Goal: Task Accomplishment & Management: Manage account settings

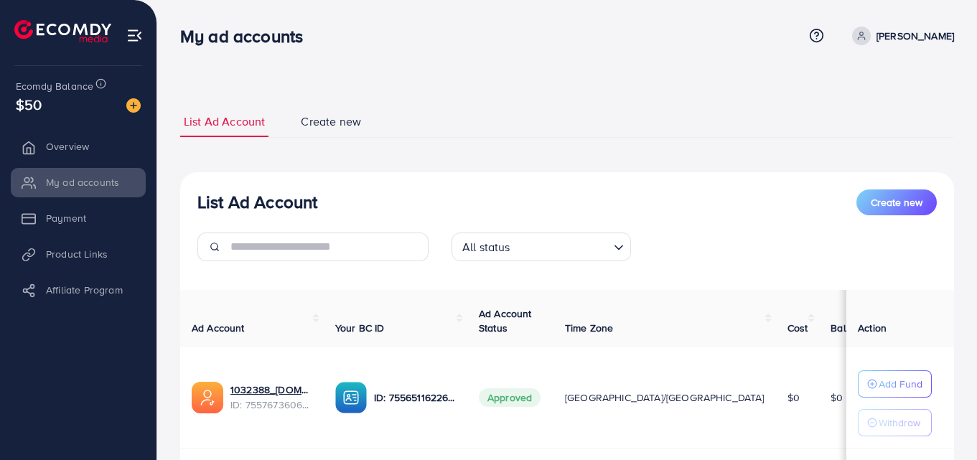
scroll to position [144, 0]
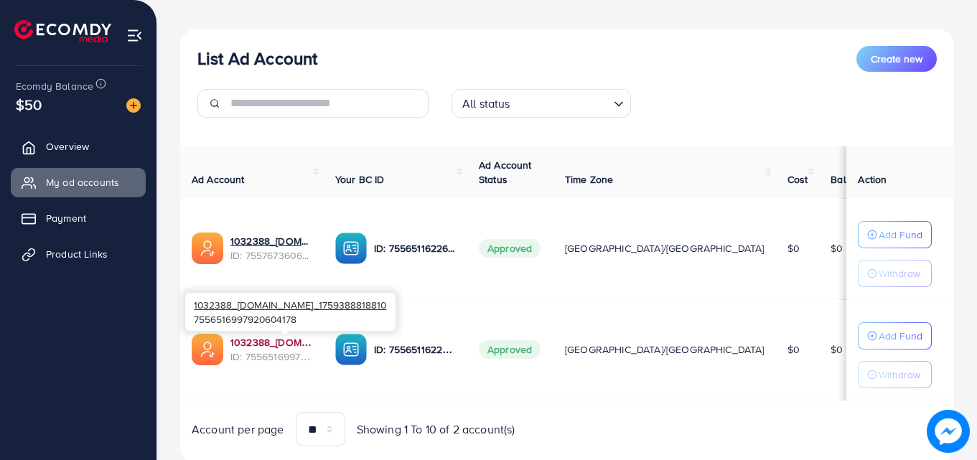
click at [287, 342] on link "1032388_[DOMAIN_NAME]_1759388818810" at bounding box center [272, 342] width 82 height 14
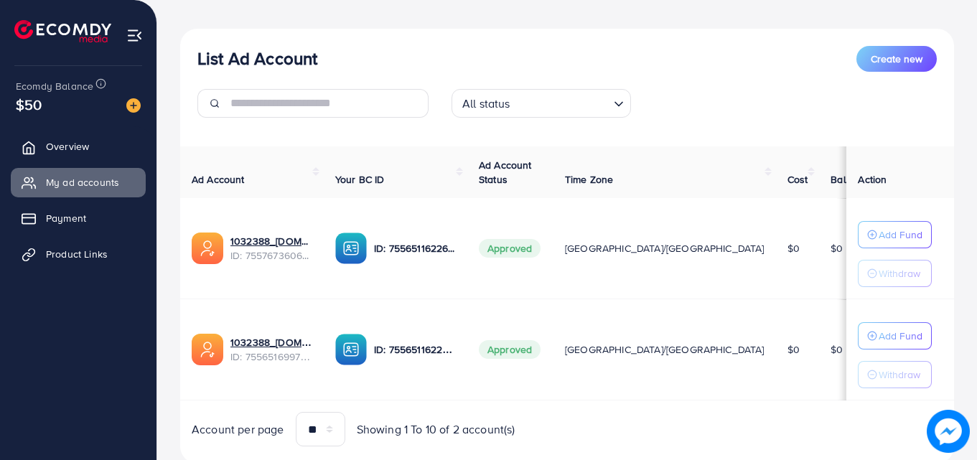
click at [819, 262] on td "$0" at bounding box center [849, 248] width 61 height 101
click at [367, 252] on img at bounding box center [351, 249] width 32 height 32
click at [448, 250] on p "ID: 7556511622665945105" at bounding box center [415, 248] width 82 height 17
click at [541, 247] on span "Approved" at bounding box center [510, 248] width 62 height 19
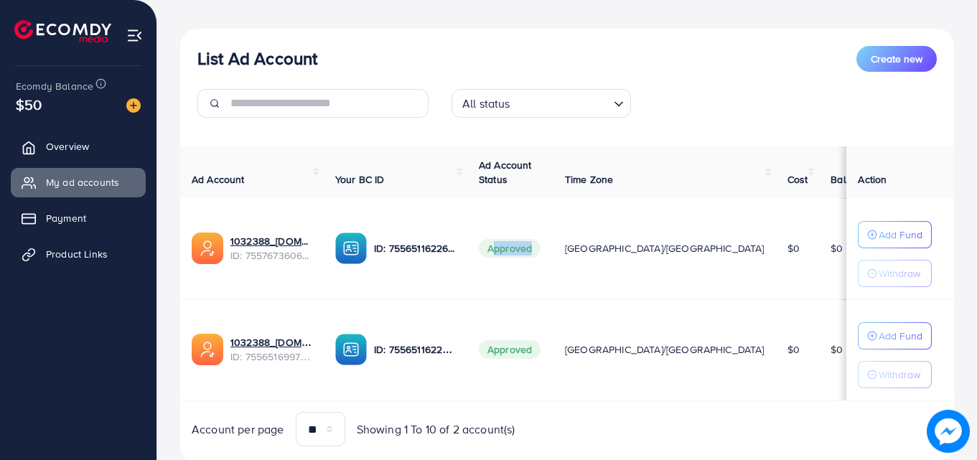
click at [541, 247] on span "Approved" at bounding box center [510, 248] width 62 height 19
click at [532, 167] on span "Ad Account Status" at bounding box center [505, 172] width 53 height 29
click at [467, 172] on th "Your BC ID" at bounding box center [396, 172] width 144 height 52
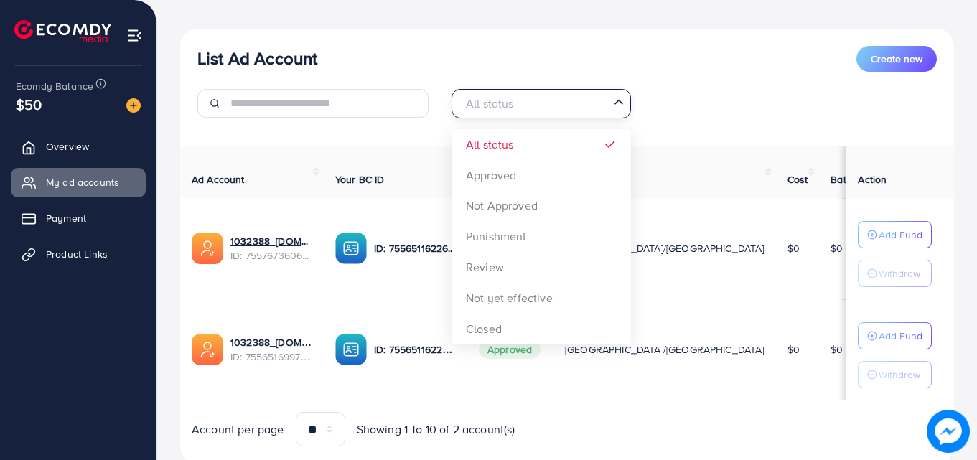
click at [521, 100] on input "Search for option" at bounding box center [533, 104] width 150 height 22
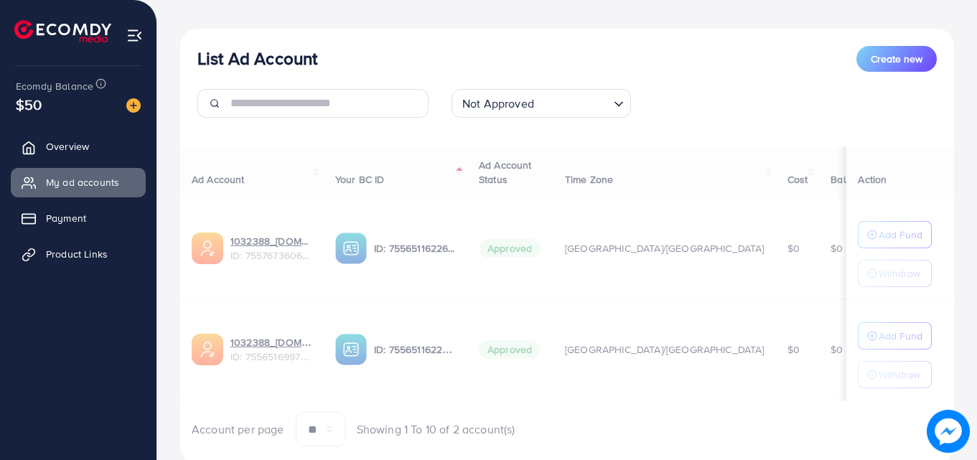
click at [478, 208] on div "List Ad Account Create new Not Approved Loading... All status Approved Not Appr…" at bounding box center [567, 247] width 774 height 436
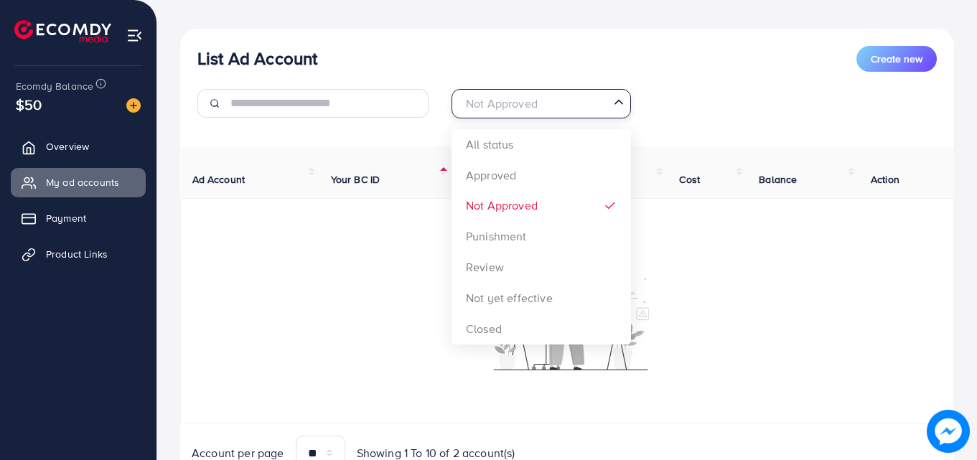
click at [619, 107] on icon "Search for option" at bounding box center [619, 102] width 14 height 14
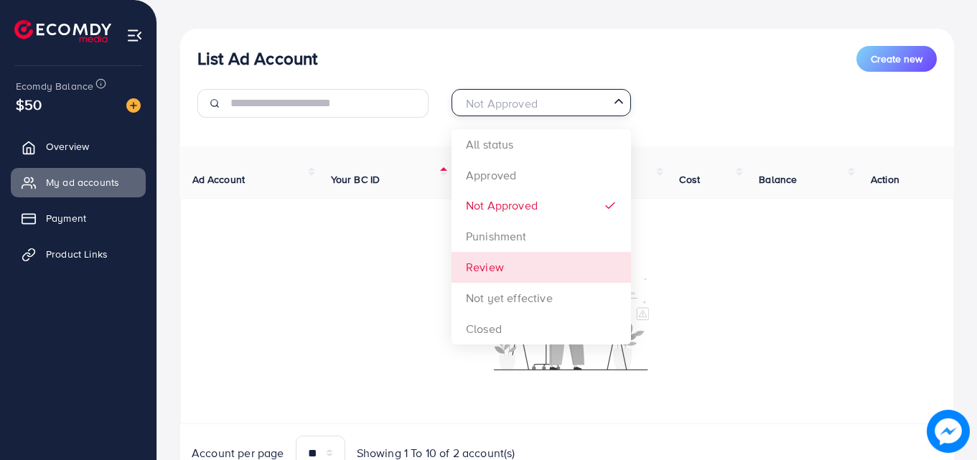
click at [522, 278] on div "List Ad Account Create new Not Approved Loading... All status Approved Not Appr…" at bounding box center [567, 259] width 774 height 460
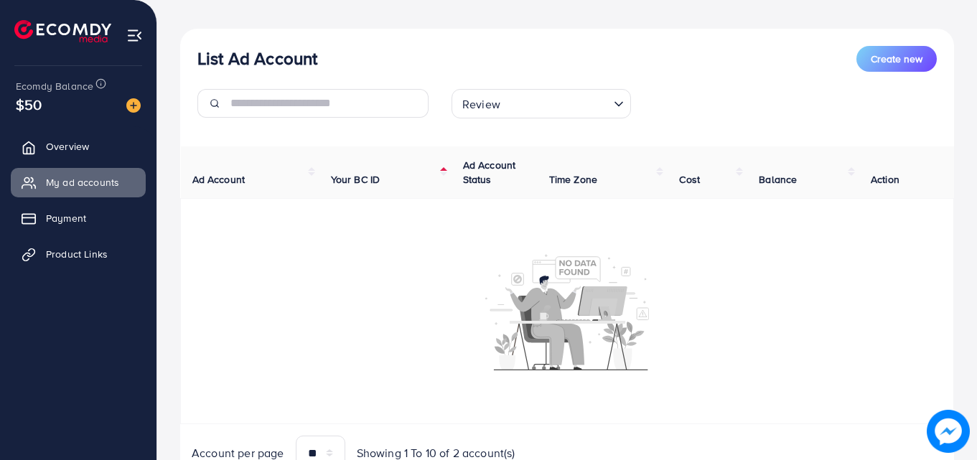
click at [544, 110] on input "Search for option" at bounding box center [556, 104] width 103 height 22
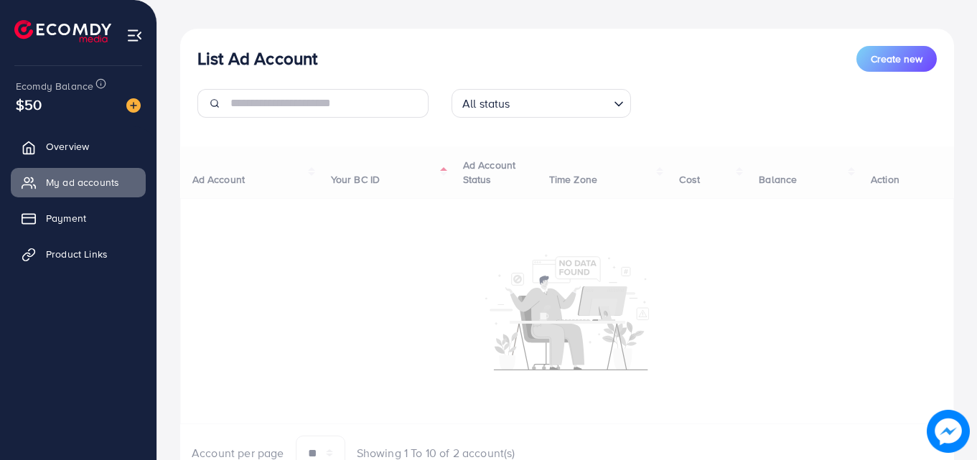
click at [534, 147] on div "List Ad Account Create new All status Loading... All status Approved Not Approv…" at bounding box center [567, 259] width 774 height 460
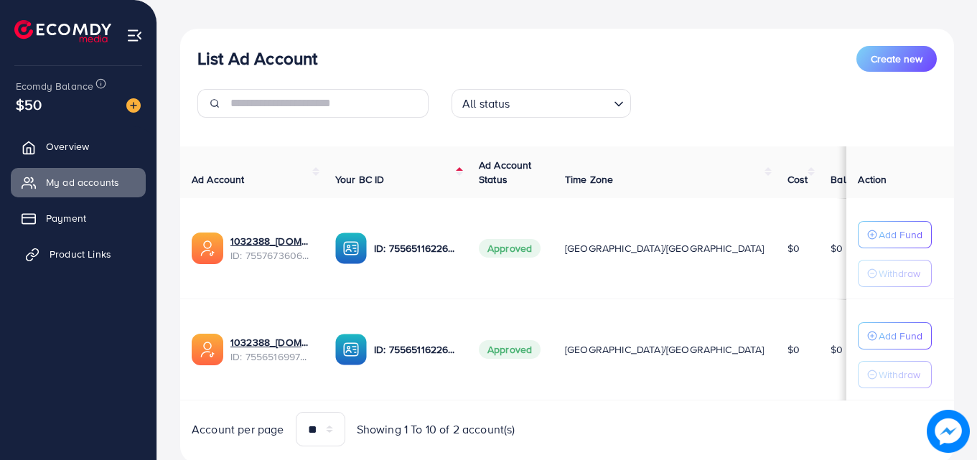
click at [62, 256] on span "Product Links" at bounding box center [81, 254] width 62 height 14
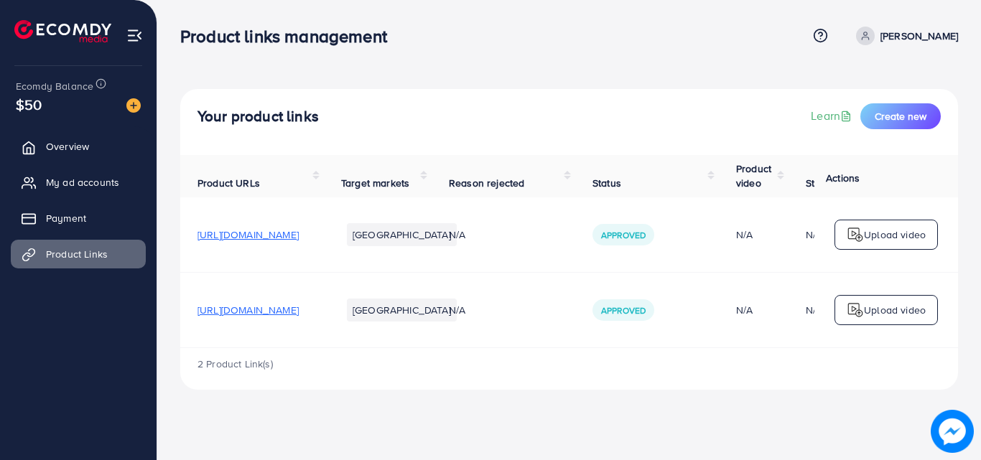
click at [888, 232] on p "Upload video" at bounding box center [895, 234] width 62 height 17
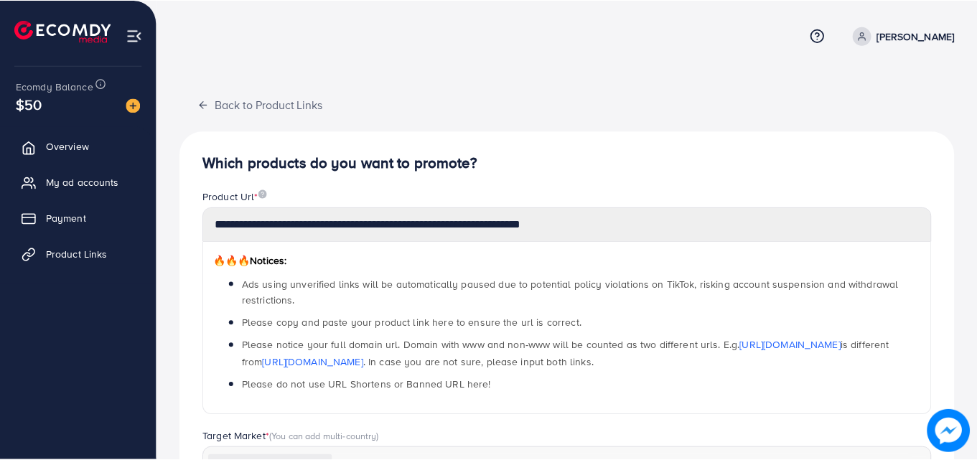
scroll to position [348, 0]
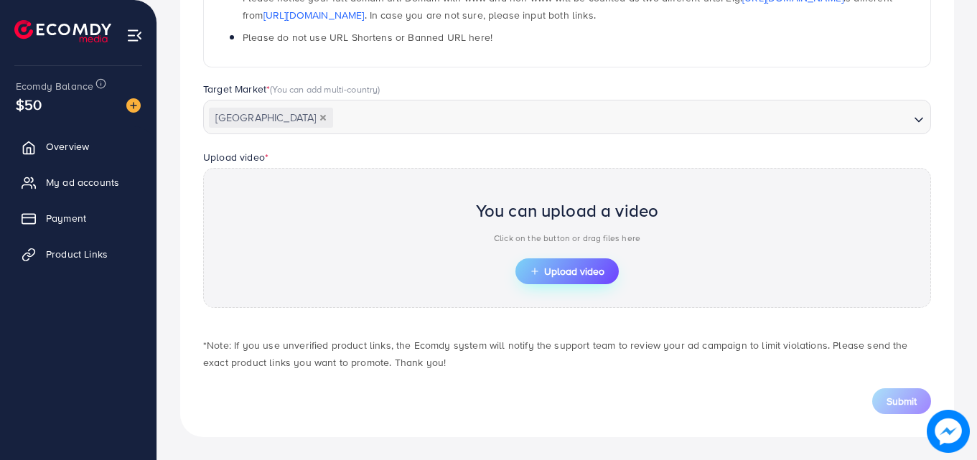
click at [572, 263] on button "Upload video" at bounding box center [567, 272] width 103 height 26
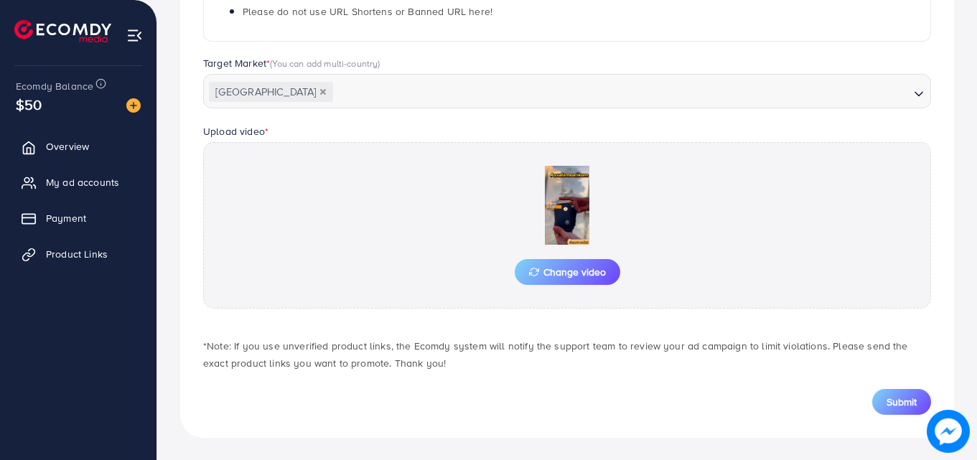
scroll to position [374, 0]
click at [891, 401] on span "Submit" at bounding box center [902, 401] width 30 height 14
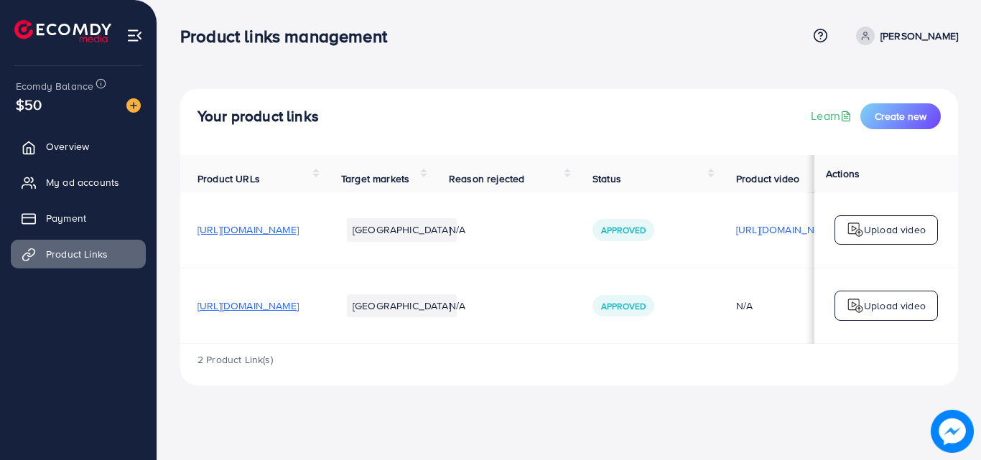
click at [524, 176] on span "Reason rejected" at bounding box center [486, 179] width 75 height 14
click at [524, 182] on span "Reason rejected" at bounding box center [486, 179] width 75 height 14
click at [524, 183] on span "Reason rejected" at bounding box center [486, 179] width 75 height 14
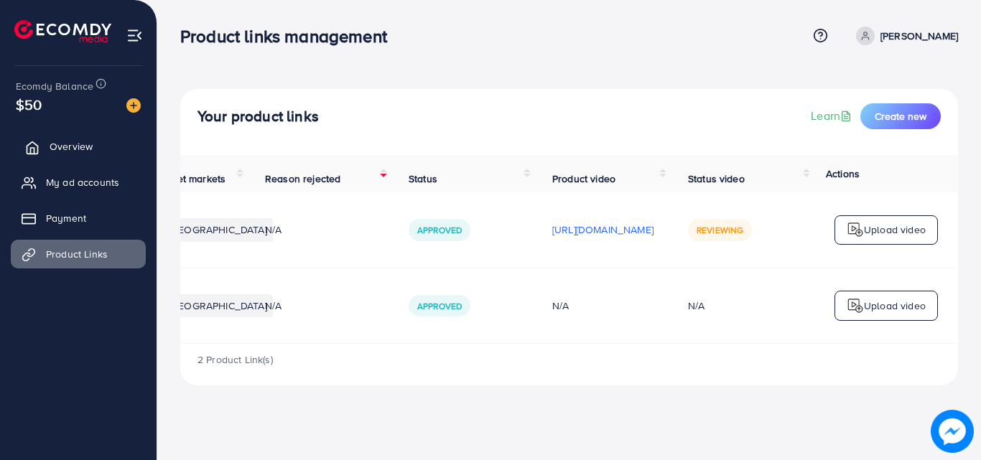
click at [60, 139] on span "Overview" at bounding box center [71, 146] width 43 height 14
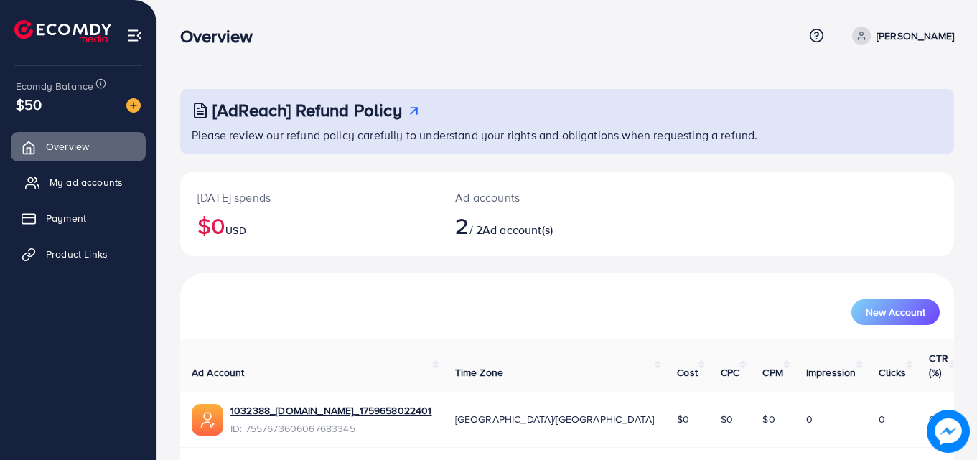
click at [71, 183] on span "My ad accounts" at bounding box center [86, 182] width 73 height 14
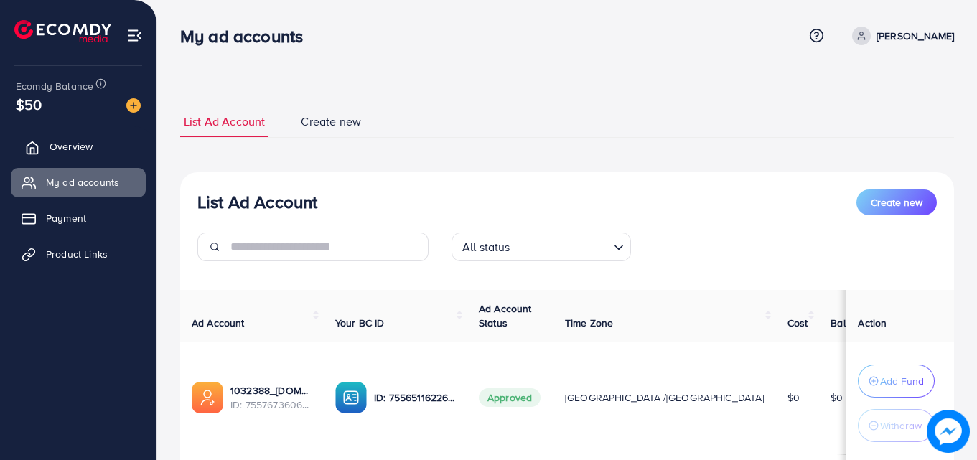
click at [60, 153] on span "Overview" at bounding box center [71, 146] width 43 height 14
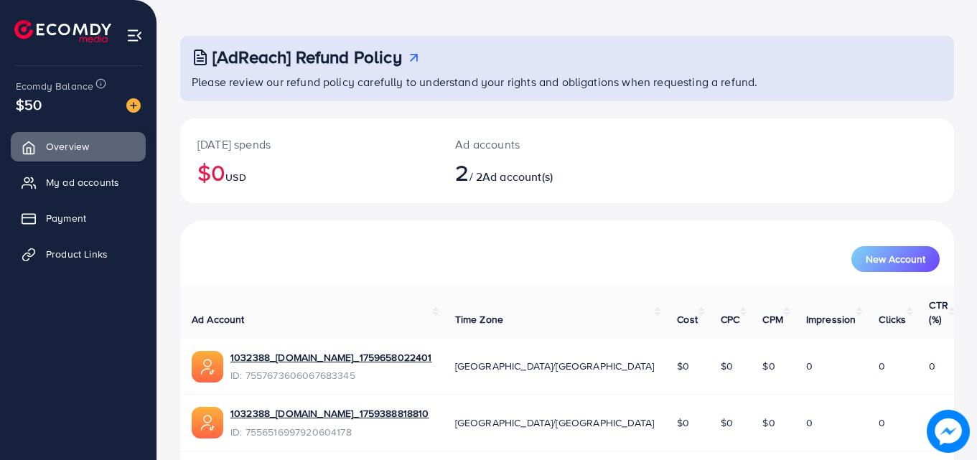
scroll to position [90, 0]
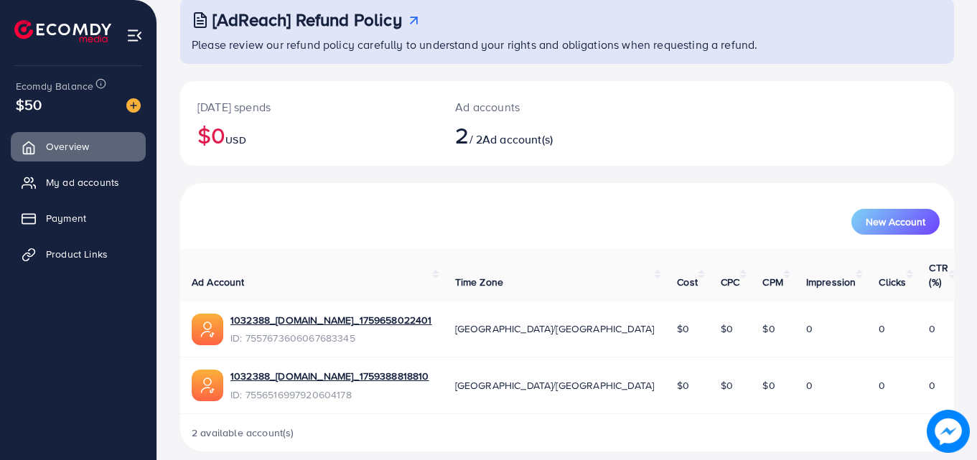
click at [209, 320] on img at bounding box center [208, 330] width 32 height 32
click at [292, 426] on span "2 available account(s)" at bounding box center [243, 433] width 103 height 14
click at [262, 313] on link "1032388_[DOMAIN_NAME]_1759658022401" at bounding box center [332, 320] width 202 height 14
click at [93, 251] on span "Product Links" at bounding box center [81, 254] width 62 height 14
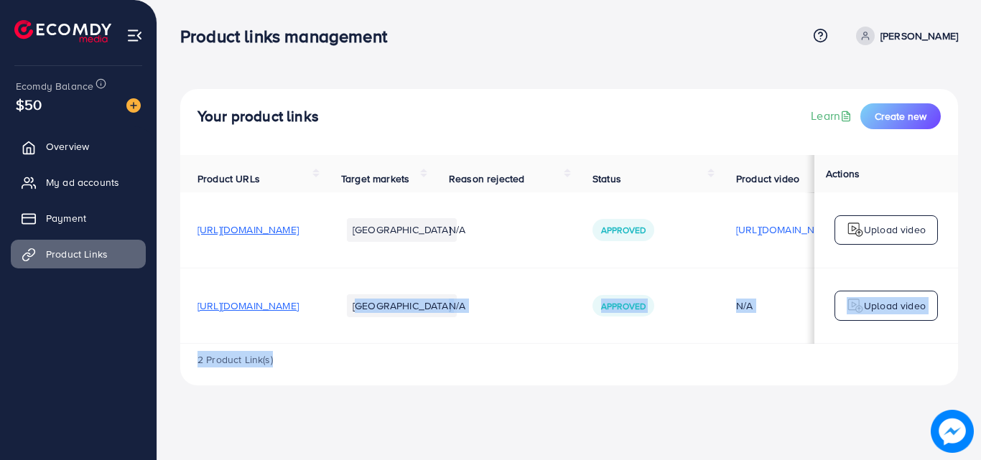
drag, startPoint x: 447, startPoint y: 347, endPoint x: 809, endPoint y: 381, distance: 363.6
click at [809, 381] on div "Product URLs Target markets Reason rejected Status Product video Status video A…" at bounding box center [569, 270] width 778 height 231
click at [575, 302] on td "N/A" at bounding box center [504, 305] width 144 height 75
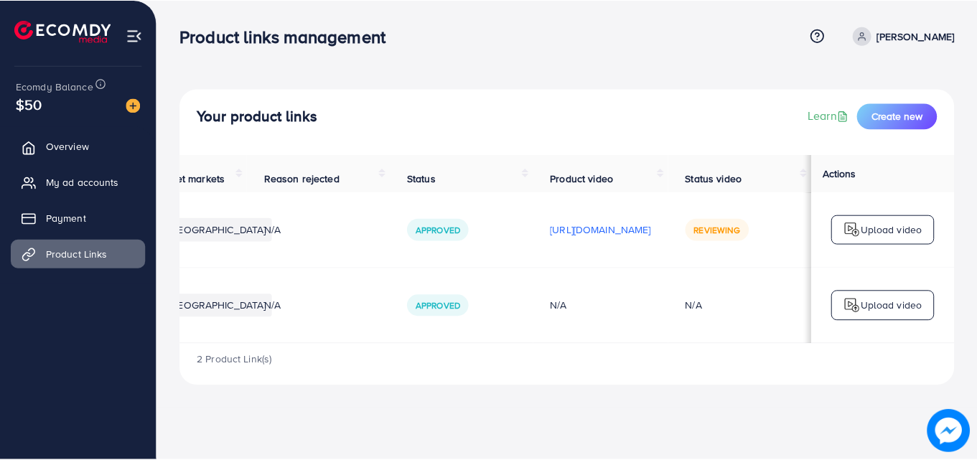
scroll to position [0, 306]
drag, startPoint x: 676, startPoint y: 346, endPoint x: 701, endPoint y: 340, distance: 25.8
click at [671, 340] on td "N/A" at bounding box center [603, 305] width 136 height 75
click at [76, 146] on span "Overview" at bounding box center [71, 146] width 43 height 14
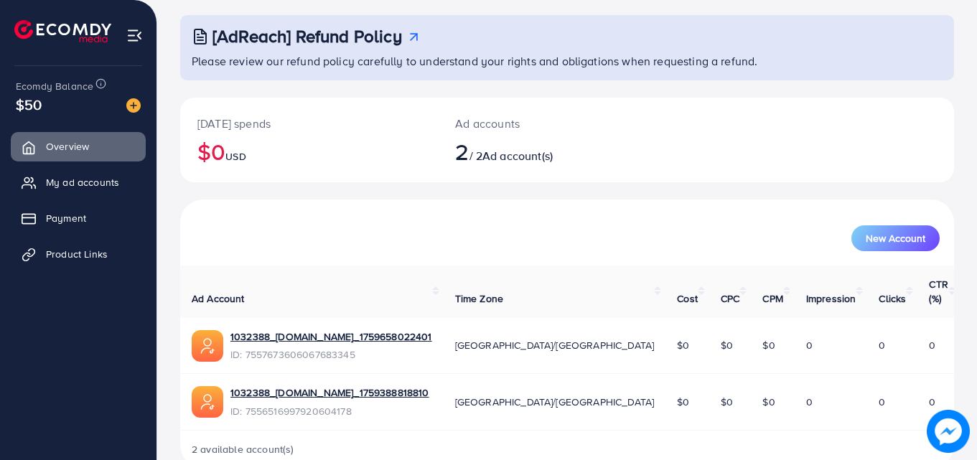
scroll to position [90, 0]
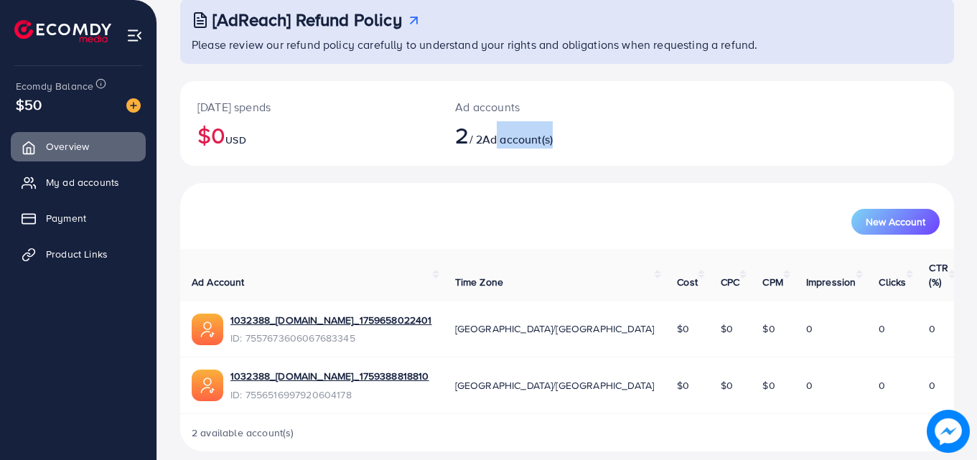
drag, startPoint x: 508, startPoint y: 145, endPoint x: 572, endPoint y: 126, distance: 66.8
click at [572, 126] on h2 "2 / 2 Ad account(s)" at bounding box center [534, 134] width 159 height 27
click at [452, 138] on div "Ad accounts 2 / 2 Ad account(s)" at bounding box center [535, 123] width 194 height 85
click at [460, 140] on span "2" at bounding box center [462, 134] width 14 height 33
click at [944, 433] on img at bounding box center [948, 431] width 43 height 43
